Goal: Book appointment/travel/reservation

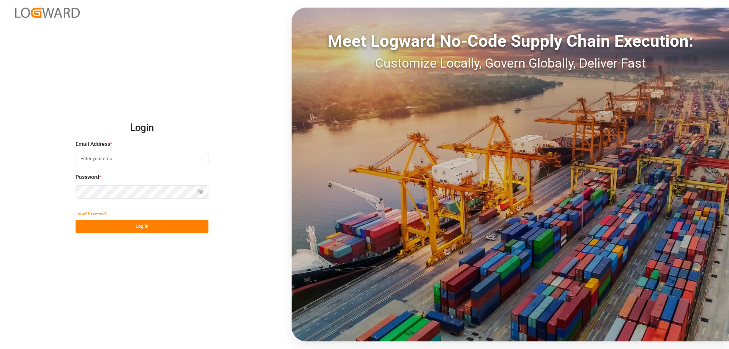
click at [108, 158] on input at bounding box center [142, 158] width 133 height 13
paste input "[URL][DOMAIN_NAME]"
click at [146, 157] on input "[URL][DOMAIN_NAME]" at bounding box center [142, 158] width 133 height 13
drag, startPoint x: 173, startPoint y: 161, endPoint x: 0, endPoint y: 170, distance: 173.7
click at [0, 170] on div "Login Email Address * [URL][DOMAIN_NAME] Enter a valid email. Password * Show p…" at bounding box center [364, 174] width 729 height 349
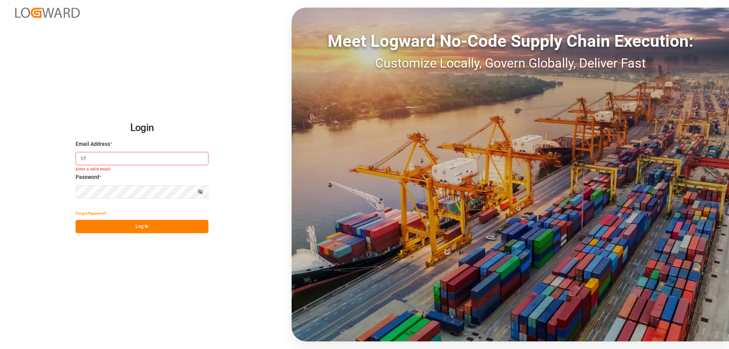
type input "7"
paste input "[URL][DOMAIN_NAME]"
drag, startPoint x: 81, startPoint y: 158, endPoint x: 252, endPoint y: 163, distance: 171.2
click at [239, 167] on div "Login Email Address * [URL][DOMAIN_NAME] Enter a valid email. Password * Show p…" at bounding box center [364, 174] width 729 height 349
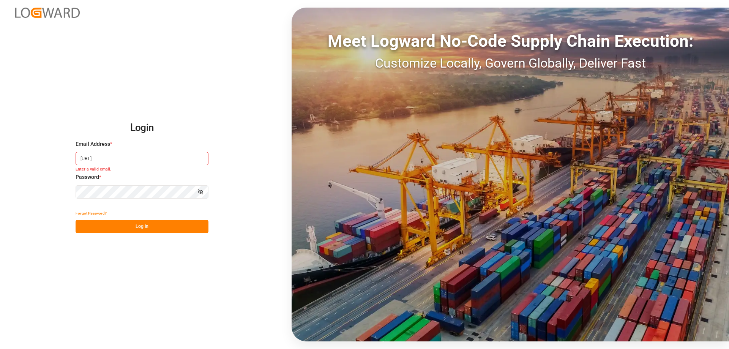
scroll to position [0, 0]
type input "h"
type input "[EMAIL_ADDRESS][DOMAIN_NAME]"
click at [199, 191] on icon "button" at bounding box center [200, 191] width 5 height 5
click at [147, 226] on button "Log In" at bounding box center [142, 226] width 133 height 13
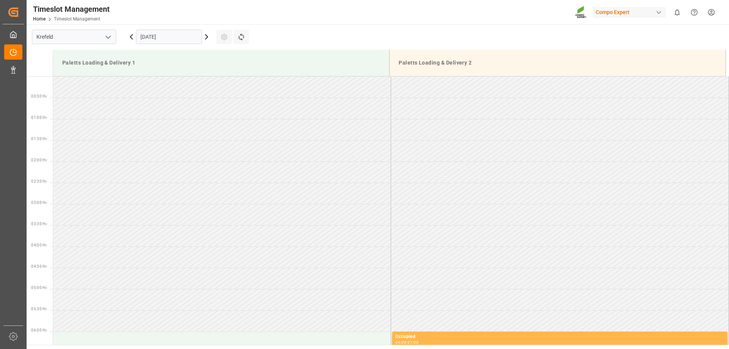
scroll to position [633, 0]
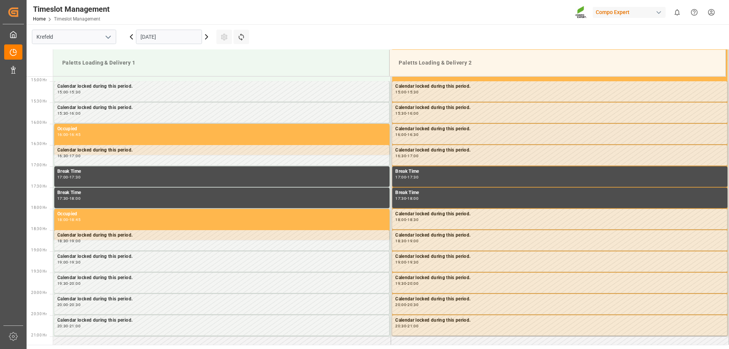
click at [208, 36] on icon at bounding box center [206, 37] width 2 height 5
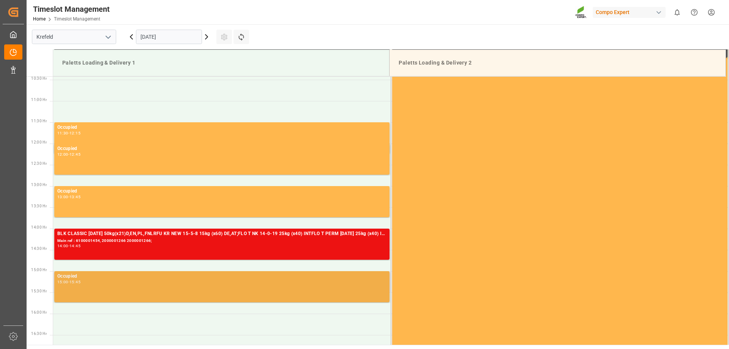
scroll to position [405, 0]
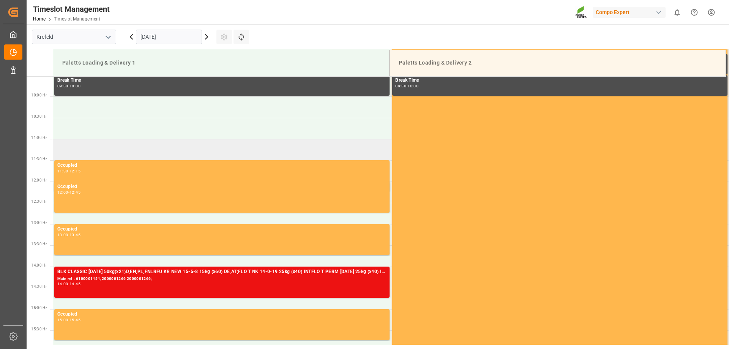
click at [212, 145] on td at bounding box center [222, 149] width 338 height 21
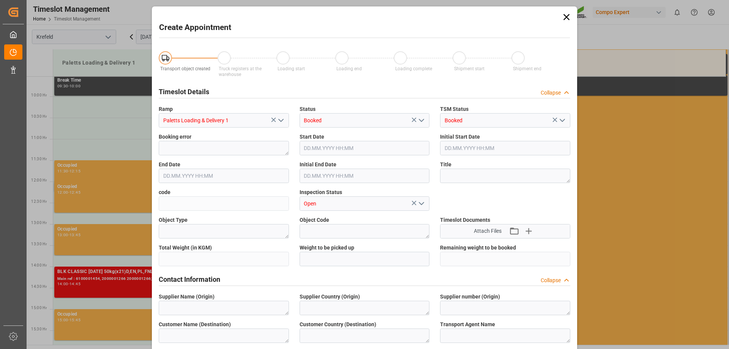
type input "[DATE] 11:00"
type input "[DATE] 11:30"
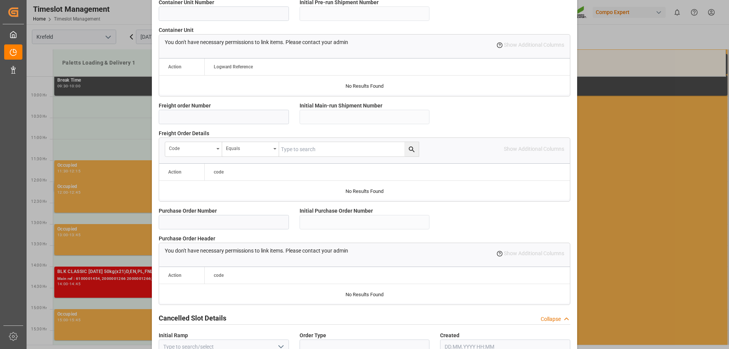
scroll to position [650, 0]
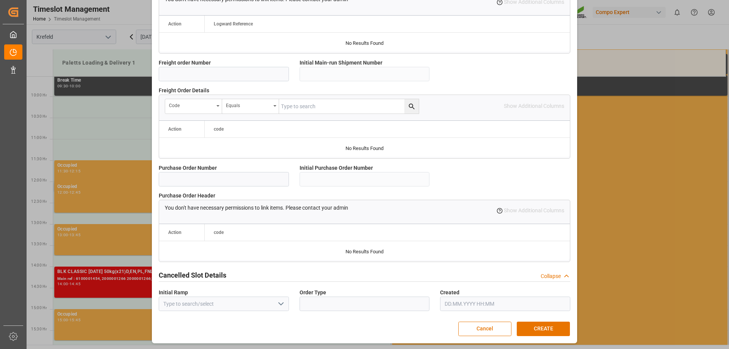
click at [225, 189] on div "Purchase Order Header   You don't have necessary permissions to link items. Ple…" at bounding box center [364, 227] width 422 height 76
click at [227, 184] on input at bounding box center [224, 179] width 130 height 14
paste input "6100001570"
type input "6100001570"
click at [198, 71] on input at bounding box center [224, 74] width 130 height 14
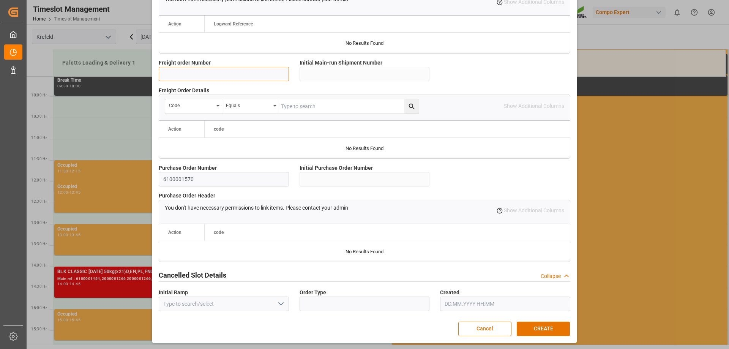
paste input "6100001570"
type input "6100001570"
click at [531, 329] on button "CREATE" at bounding box center [542, 328] width 53 height 14
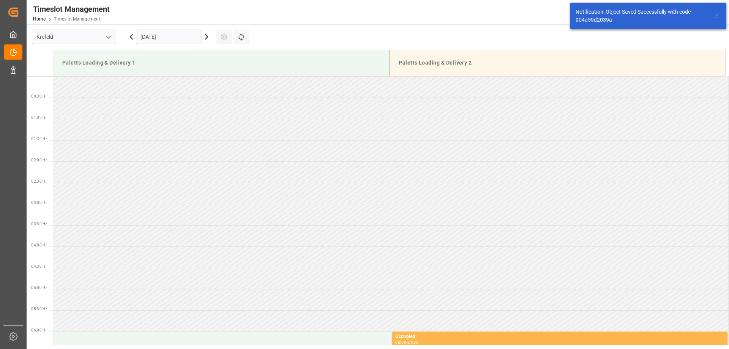
scroll to position [420, 0]
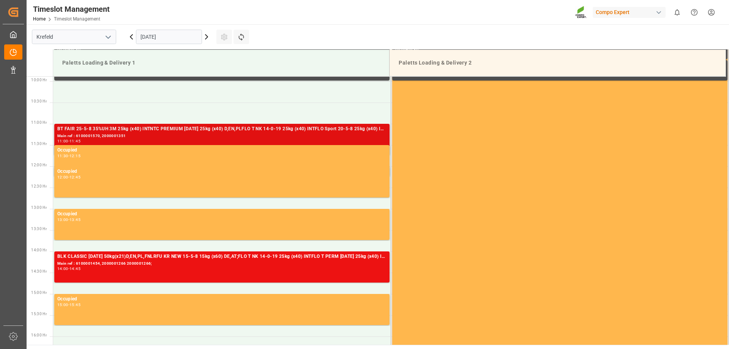
click at [220, 133] on div "Main ref : 6100001570, 2000001351" at bounding box center [221, 136] width 329 height 6
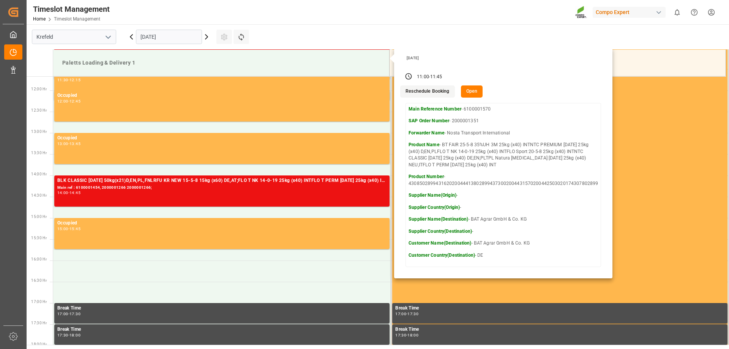
scroll to position [534, 0]
